Goal: Use online tool/utility

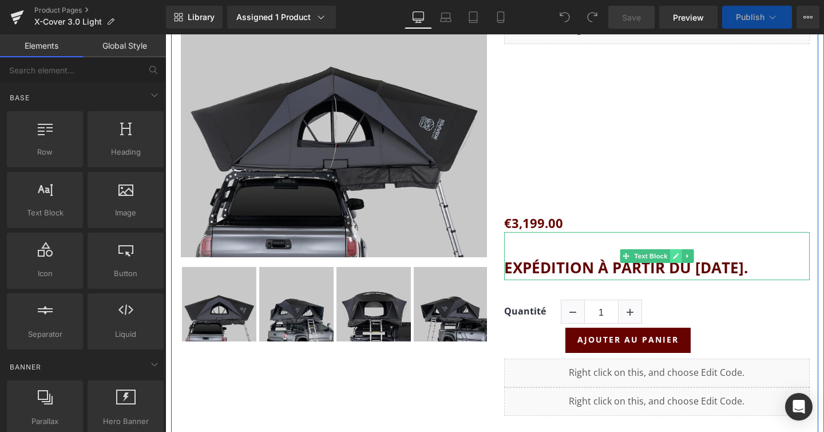
scroll to position [7616, 659]
click at [689, 253] on icon at bounding box center [688, 255] width 6 height 7
click at [690, 253] on icon at bounding box center [693, 255] width 6 height 7
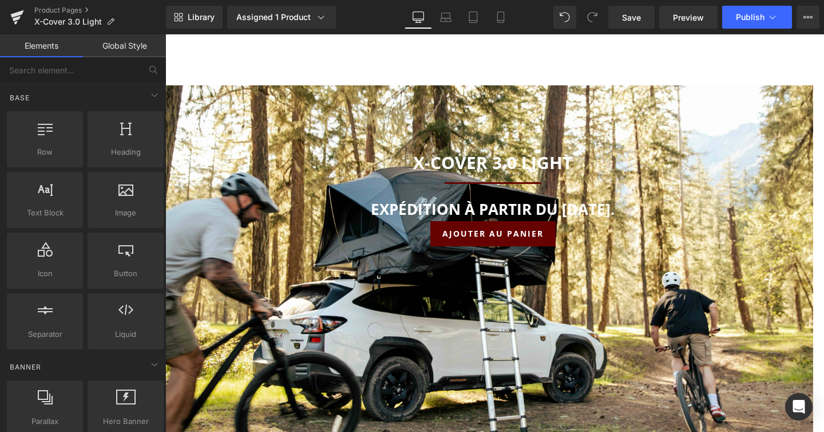
scroll to position [6276, 0]
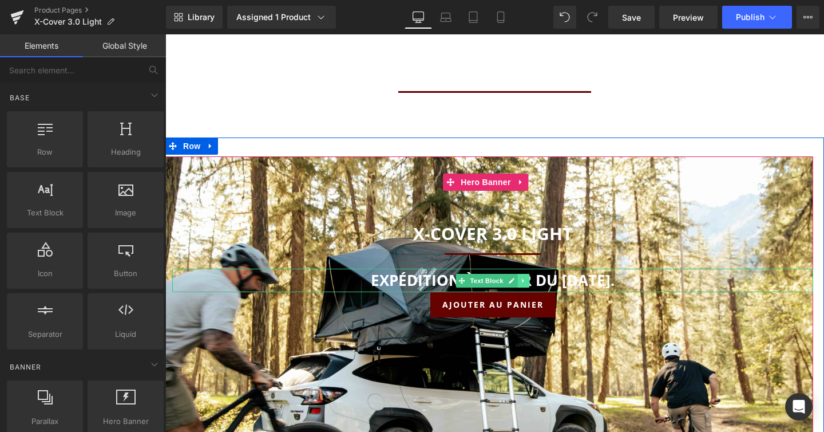
click at [527, 274] on link at bounding box center [524, 281] width 12 height 14
click at [530, 277] on icon at bounding box center [530, 280] width 6 height 7
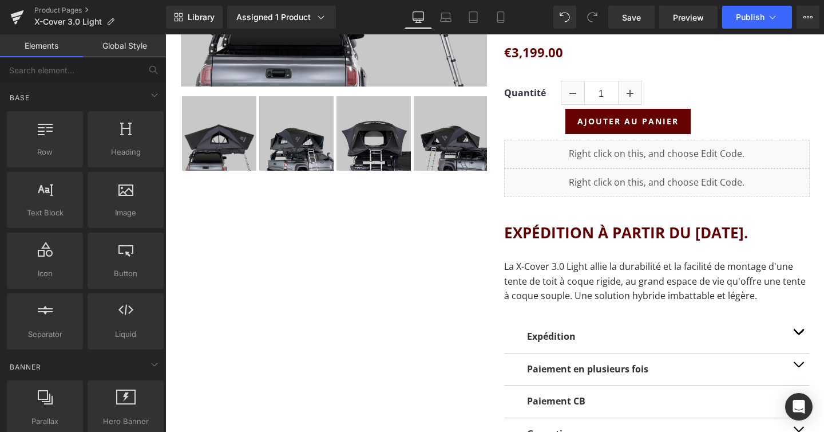
scroll to position [380, 0]
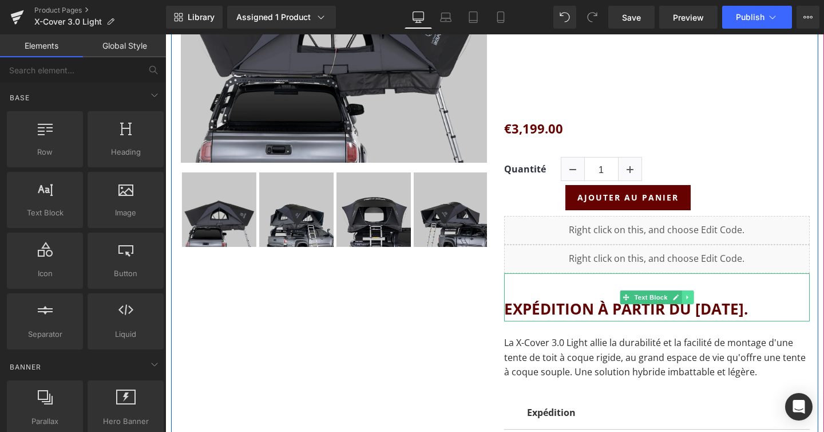
click at [692, 291] on link at bounding box center [688, 297] width 12 height 14
click at [693, 292] on link at bounding box center [694, 297] width 12 height 14
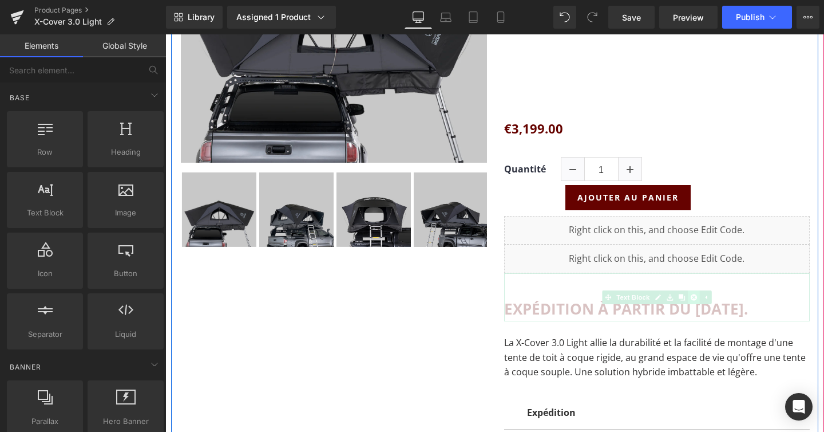
scroll to position [7493, 659]
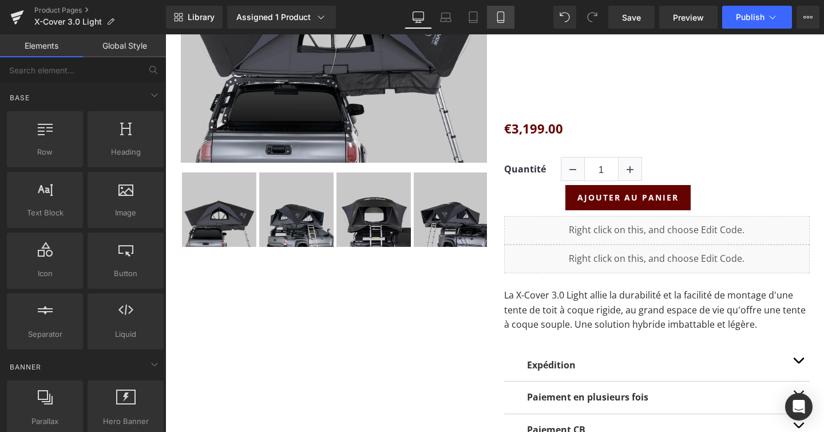
click at [510, 20] on link "Mobile" at bounding box center [500, 17] width 27 height 23
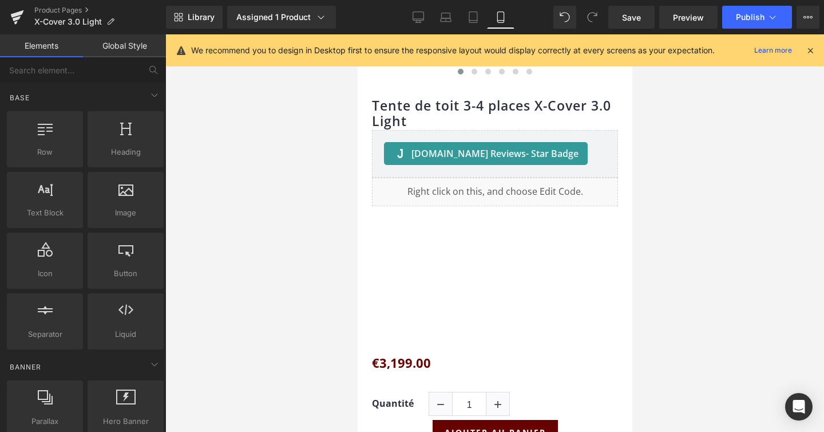
scroll to position [0, 0]
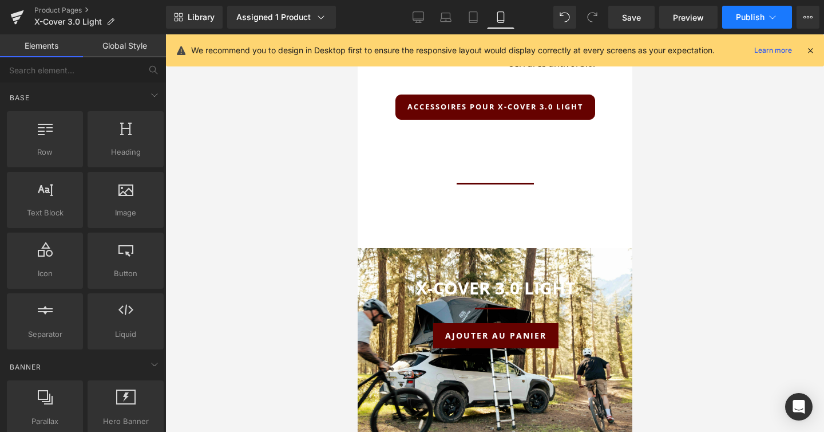
click at [777, 19] on icon at bounding box center [772, 16] width 11 height 11
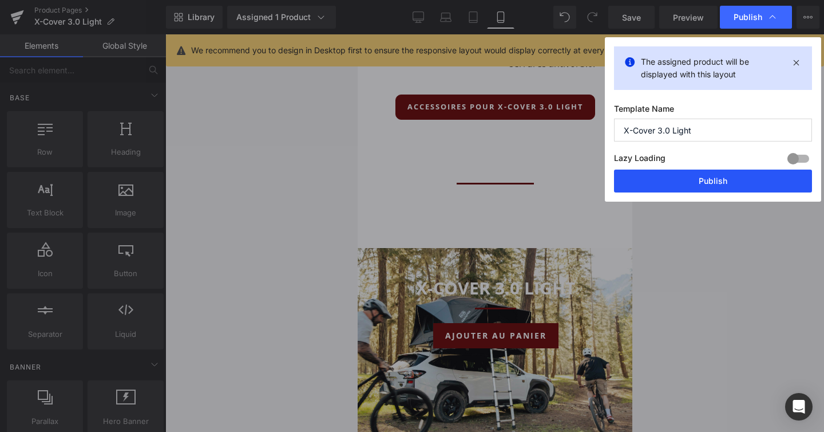
click at [723, 186] on button "Publish" at bounding box center [713, 180] width 198 height 23
